Goal: Task Accomplishment & Management: Use online tool/utility

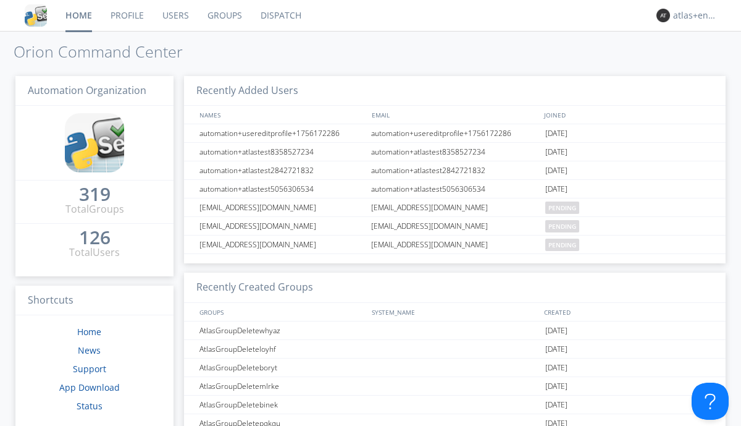
click at [280, 15] on link "Dispatch" at bounding box center [280, 15] width 59 height 31
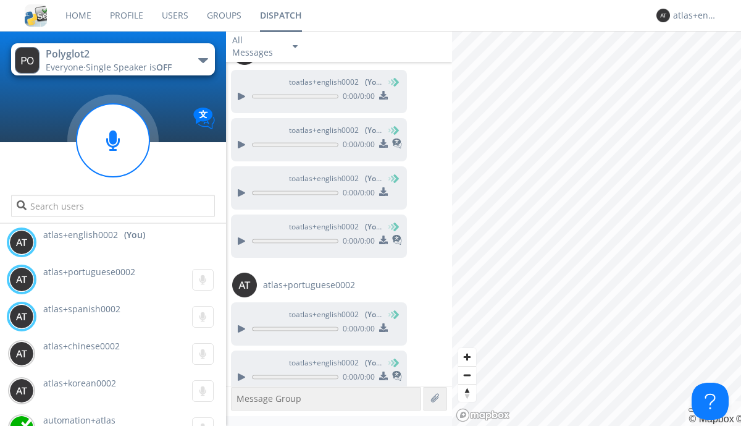
scroll to position [169, 0]
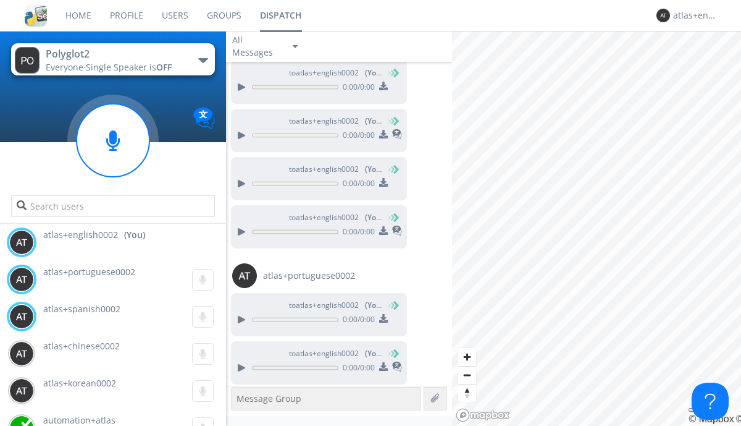
click at [203, 60] on div "button" at bounding box center [203, 60] width 10 height 5
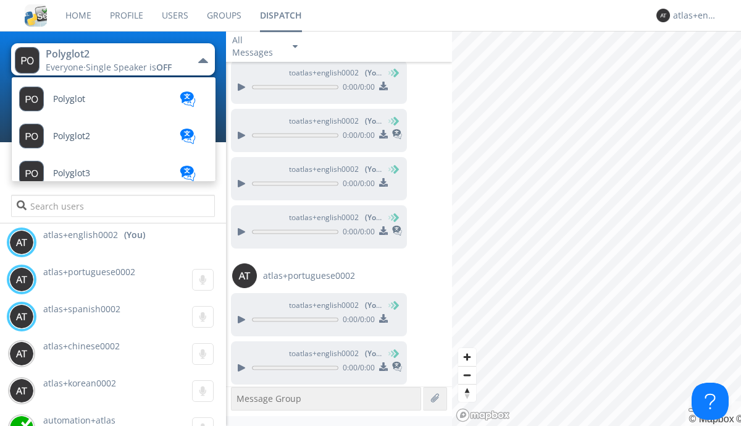
click at [72, 173] on span "Polyglot3" at bounding box center [71, 173] width 37 height 9
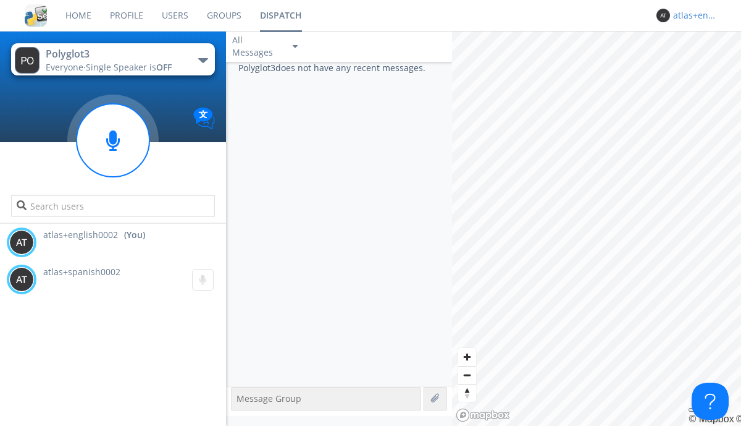
click at [693, 15] on div "atlas+english0002" at bounding box center [696, 15] width 46 height 12
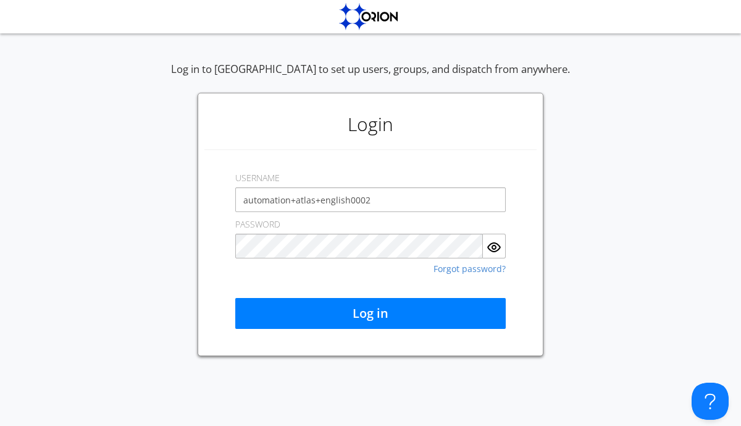
type input "automation+atlas+english0002"
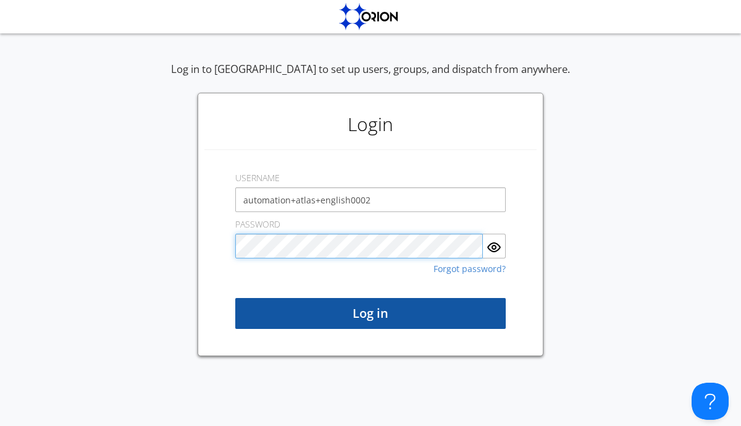
click at [371, 313] on button "Log in" at bounding box center [370, 313] width 271 height 31
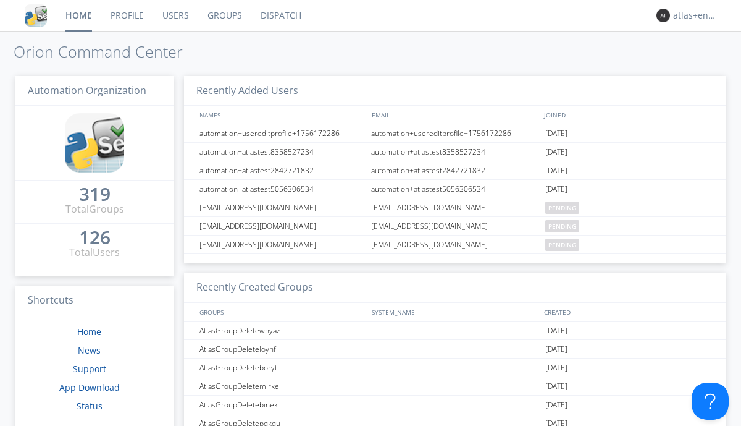
click at [280, 15] on link "Dispatch" at bounding box center [280, 15] width 59 height 31
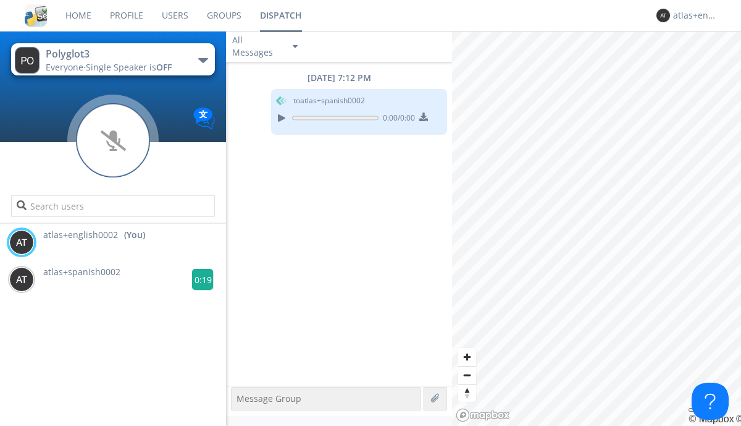
click at [198, 279] on g at bounding box center [203, 280] width 22 height 22
